Goal: Task Accomplishment & Management: Manage account settings

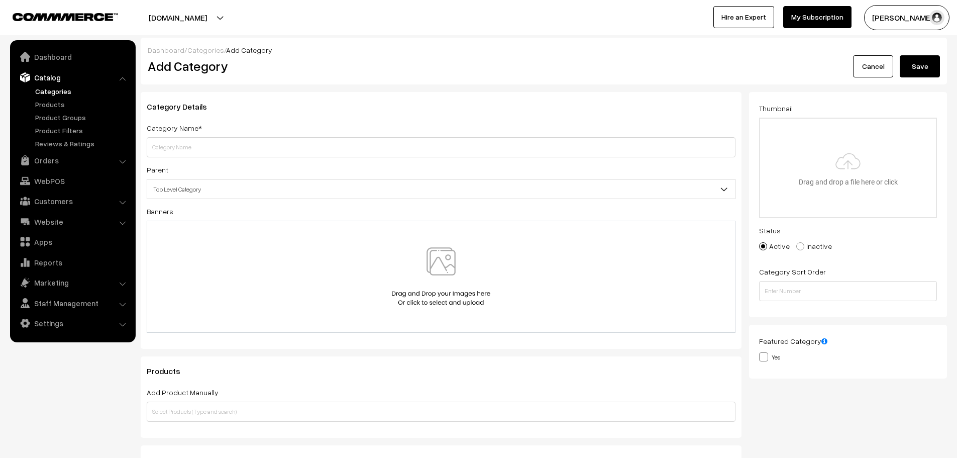
click at [872, 70] on link "Cancel" at bounding box center [873, 66] width 40 height 22
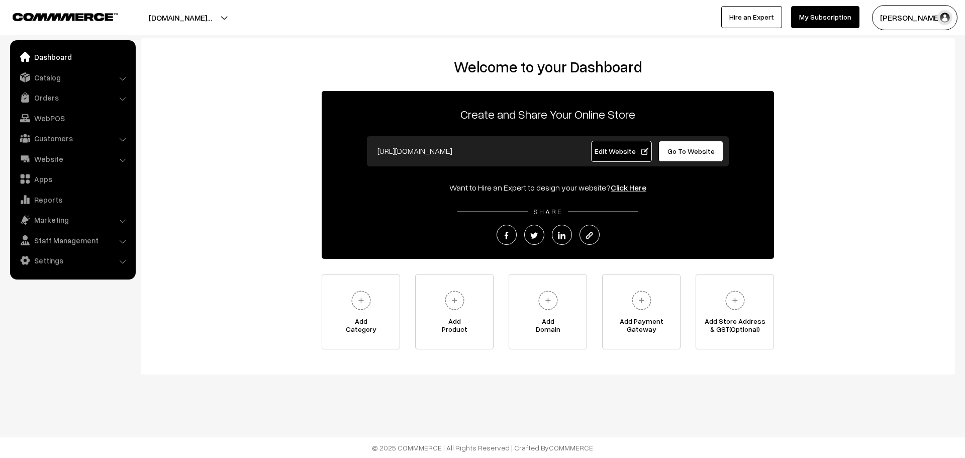
click at [634, 153] on span "Edit Website" at bounding box center [621, 151] width 54 height 9
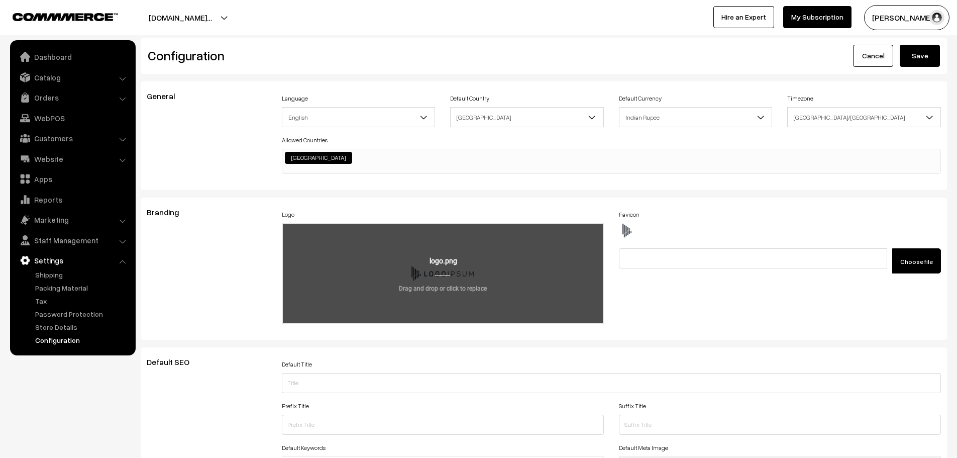
scroll to position [809, 0]
click at [470, 252] on input "file" at bounding box center [443, 273] width 320 height 98
type input "C:\fakepath\tasty-nuts-mix-isolated-transparent-background.png"
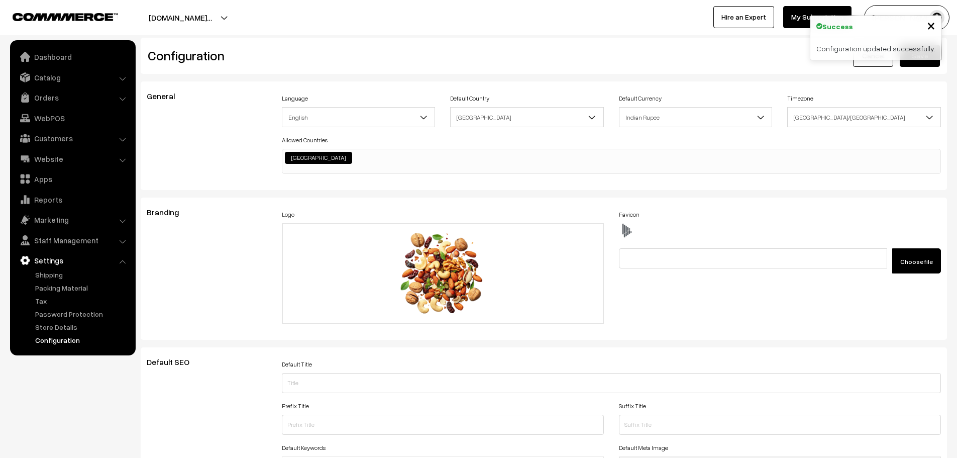
scroll to position [809, 0]
